Goal: Task Accomplishment & Management: Use online tool/utility

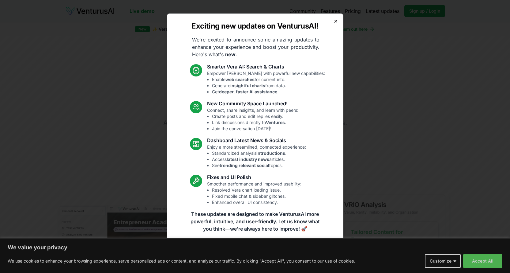
click at [336, 20] on icon "button" at bounding box center [335, 21] width 5 height 5
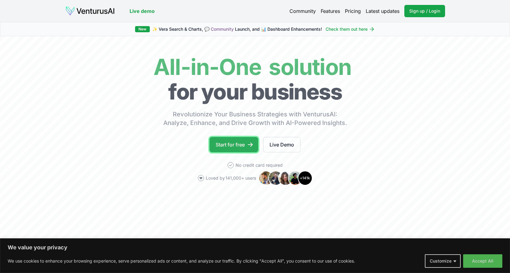
click at [223, 143] on link "Start for free" at bounding box center [234, 144] width 49 height 15
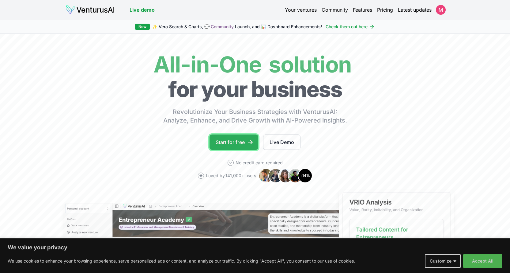
click at [232, 143] on link "Start for free" at bounding box center [234, 141] width 49 height 15
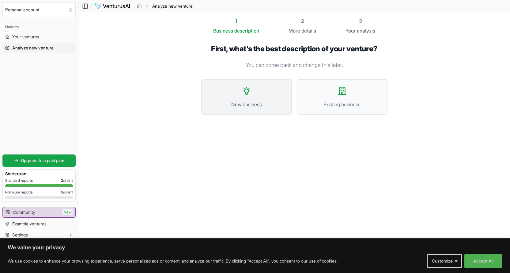
click at [258, 98] on button "New business" at bounding box center [246, 97] width 91 height 36
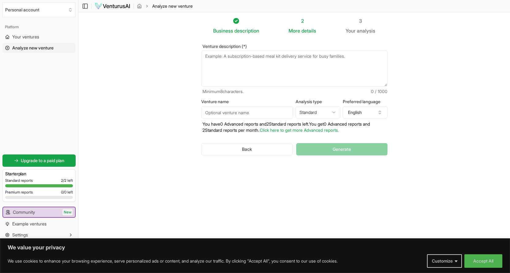
click at [234, 61] on textarea "Venture description (*)" at bounding box center [294, 68] width 186 height 36
type textarea "a"
click at [214, 55] on textarea "Venture description (*)" at bounding box center [294, 68] width 186 height 36
paste textarea ""Premium tea powder sourced and branded with care, offering customers authentic…"
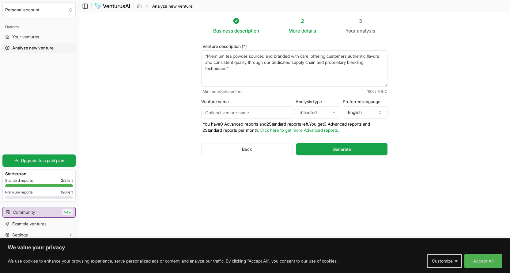
type textarea ""Premium tea powder sourced and branded with care, offering customers authentic…"
click at [259, 107] on input "Venture name" at bounding box center [247, 112] width 92 height 12
type input "s"
type input "SA TEA"
click at [330, 148] on button "Generate" at bounding box center [341, 149] width 91 height 12
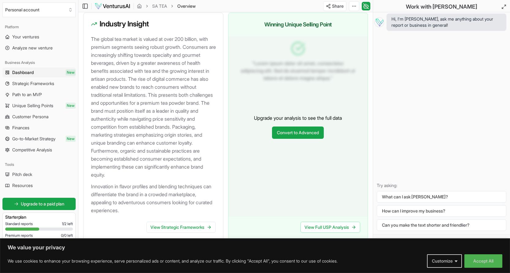
scroll to position [641, 0]
